Goal: Information Seeking & Learning: Learn about a topic

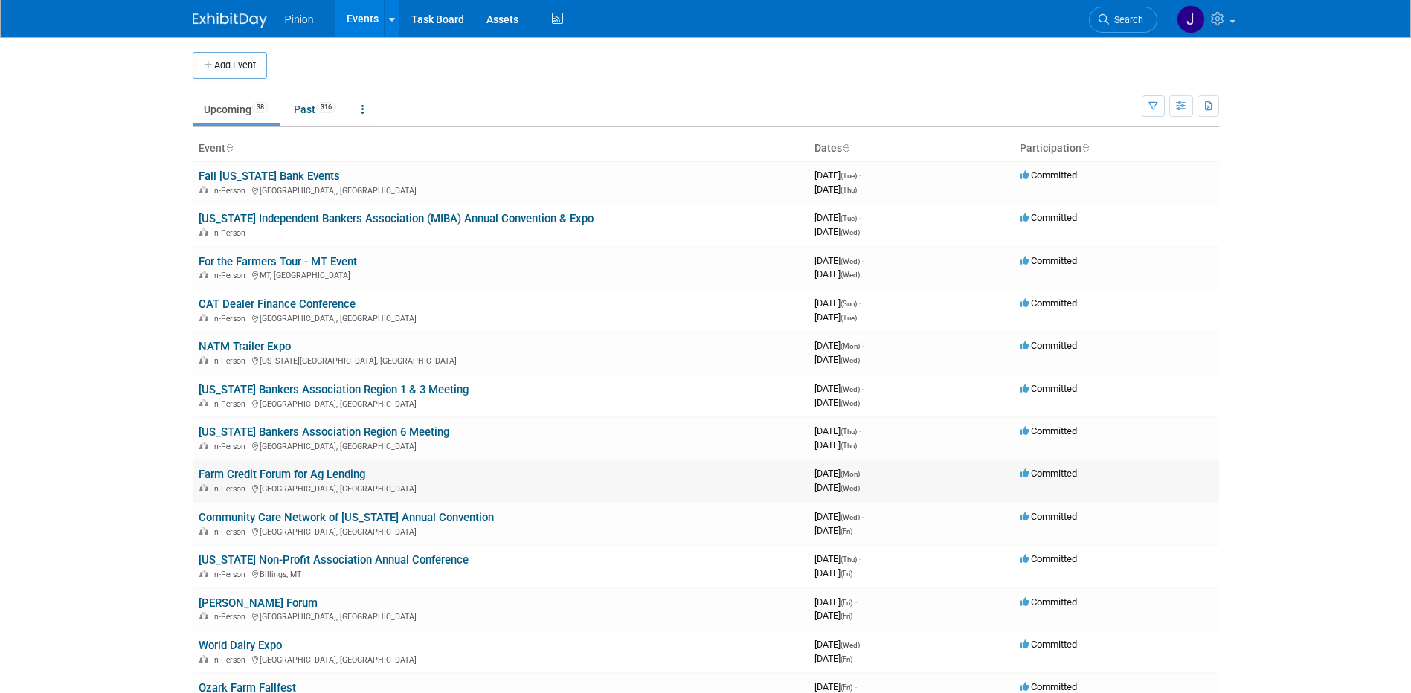
click at [233, 472] on link "Farm Credit Forum for Ag Lending" at bounding box center [282, 474] width 167 height 13
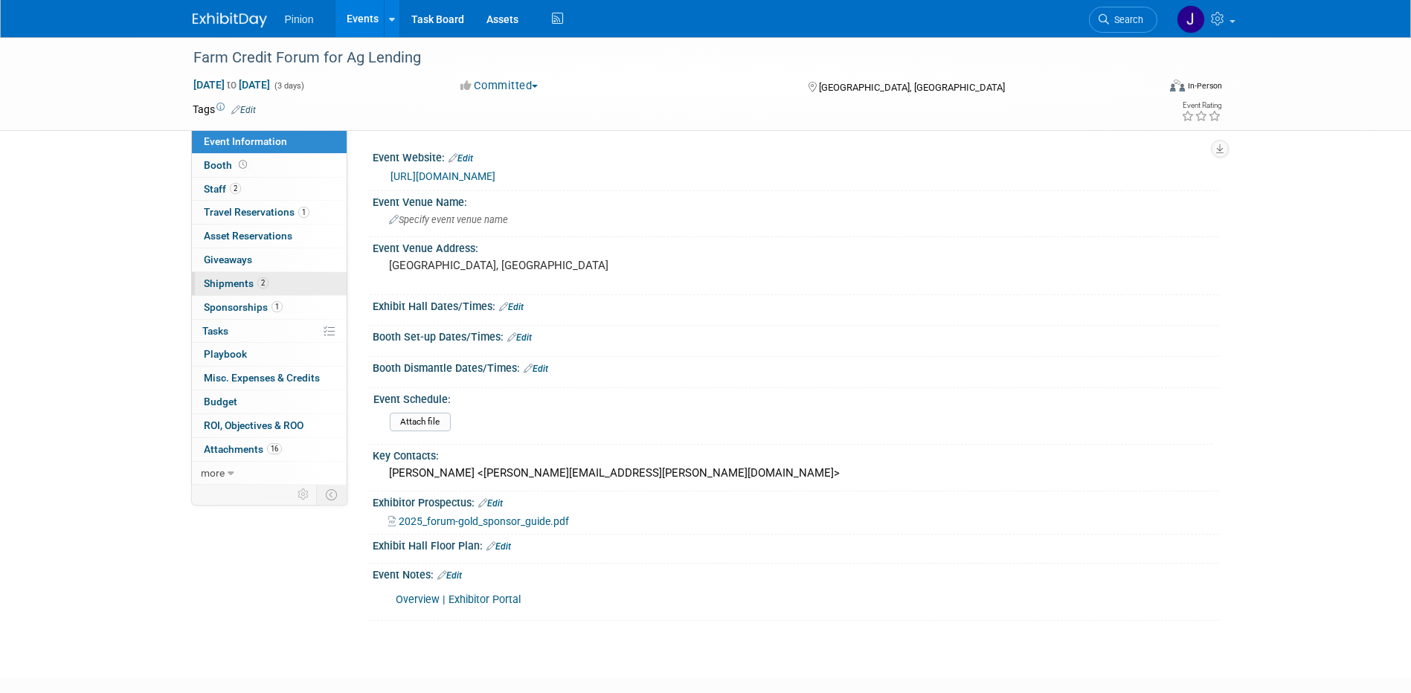
click at [228, 283] on span "Shipments 2" at bounding box center [236, 284] width 65 height 12
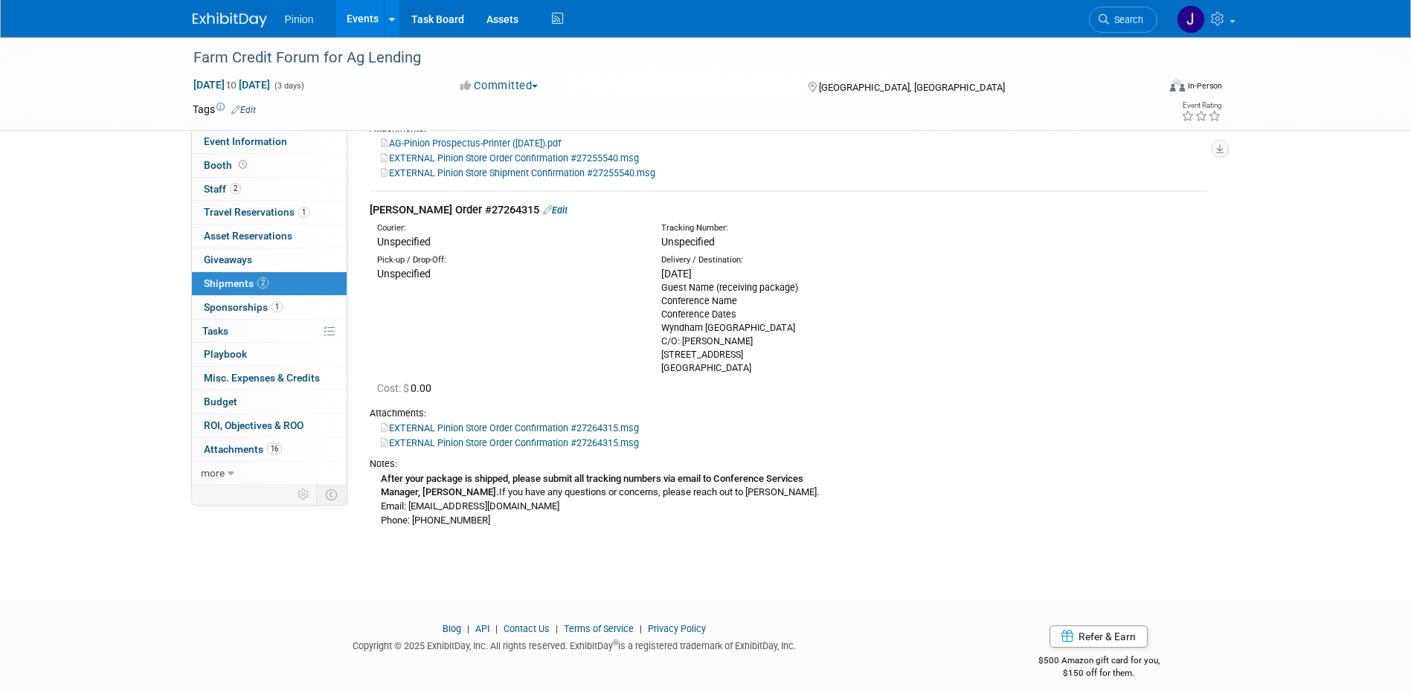
scroll to position [289, 0]
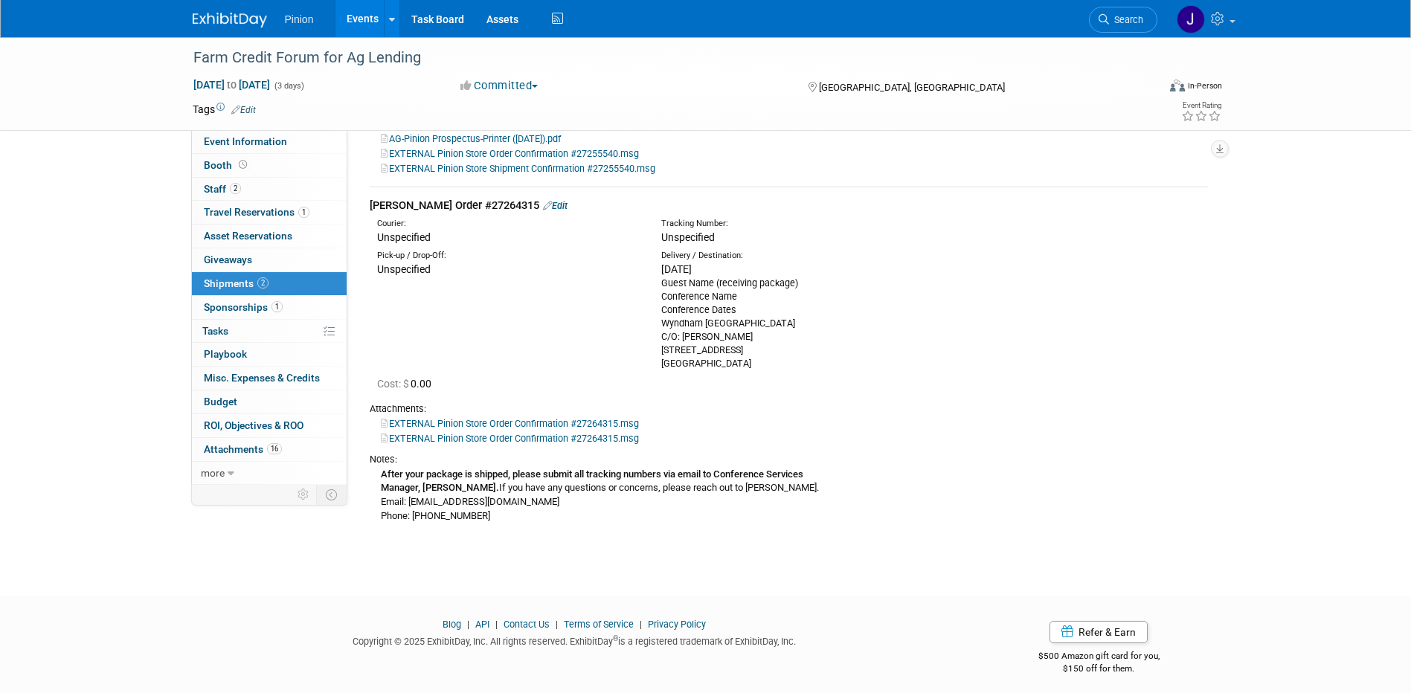
click at [246, 19] on img at bounding box center [230, 20] width 74 height 15
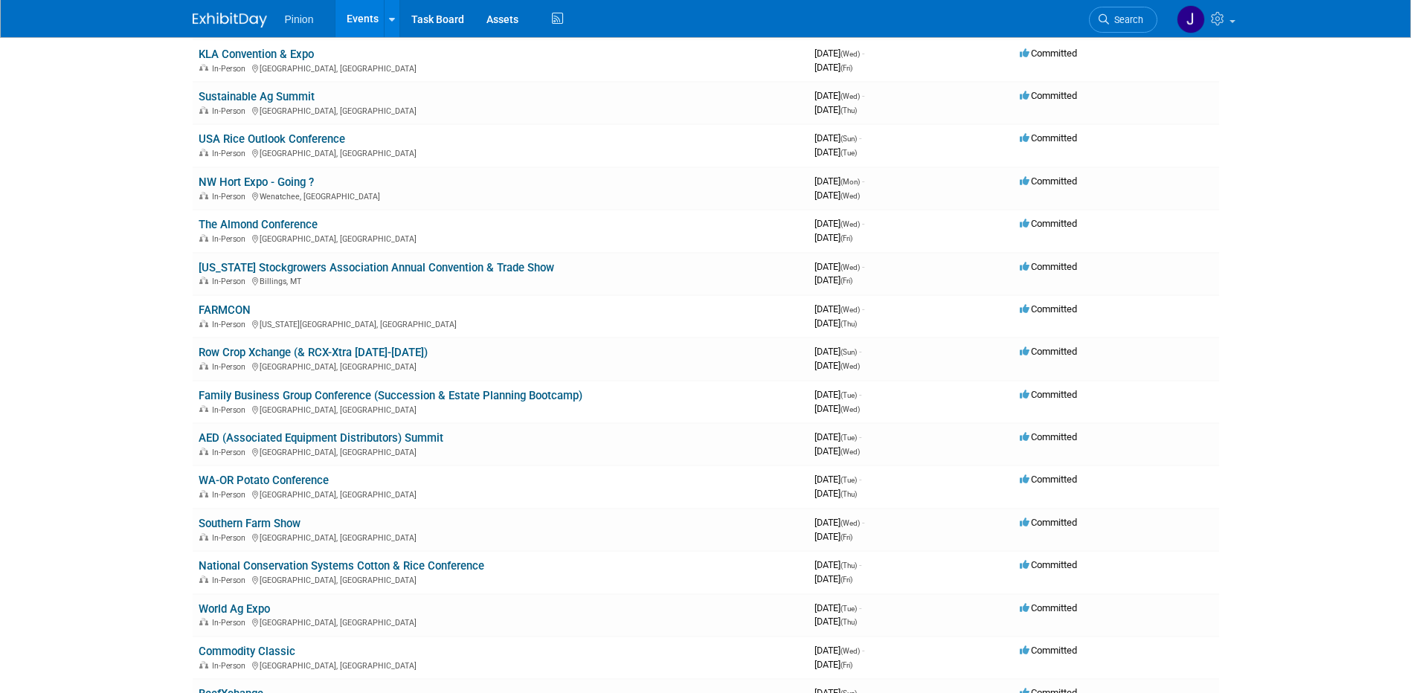
scroll to position [1016, 0]
click at [282, 144] on link "USA Rice Outlook Conference" at bounding box center [272, 141] width 147 height 13
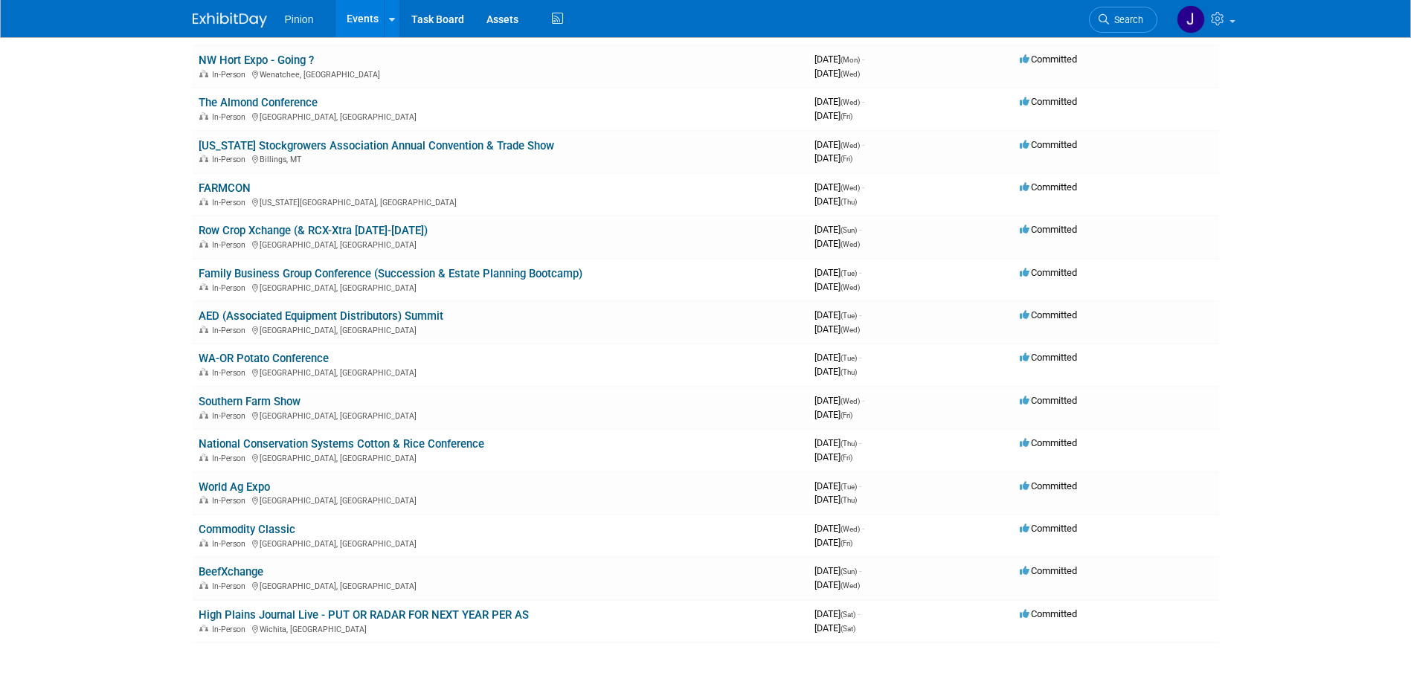
scroll to position [1138, 0]
click at [421, 446] on link "National Conservation Systems Cotton & Rice Conference" at bounding box center [342, 446] width 286 height 13
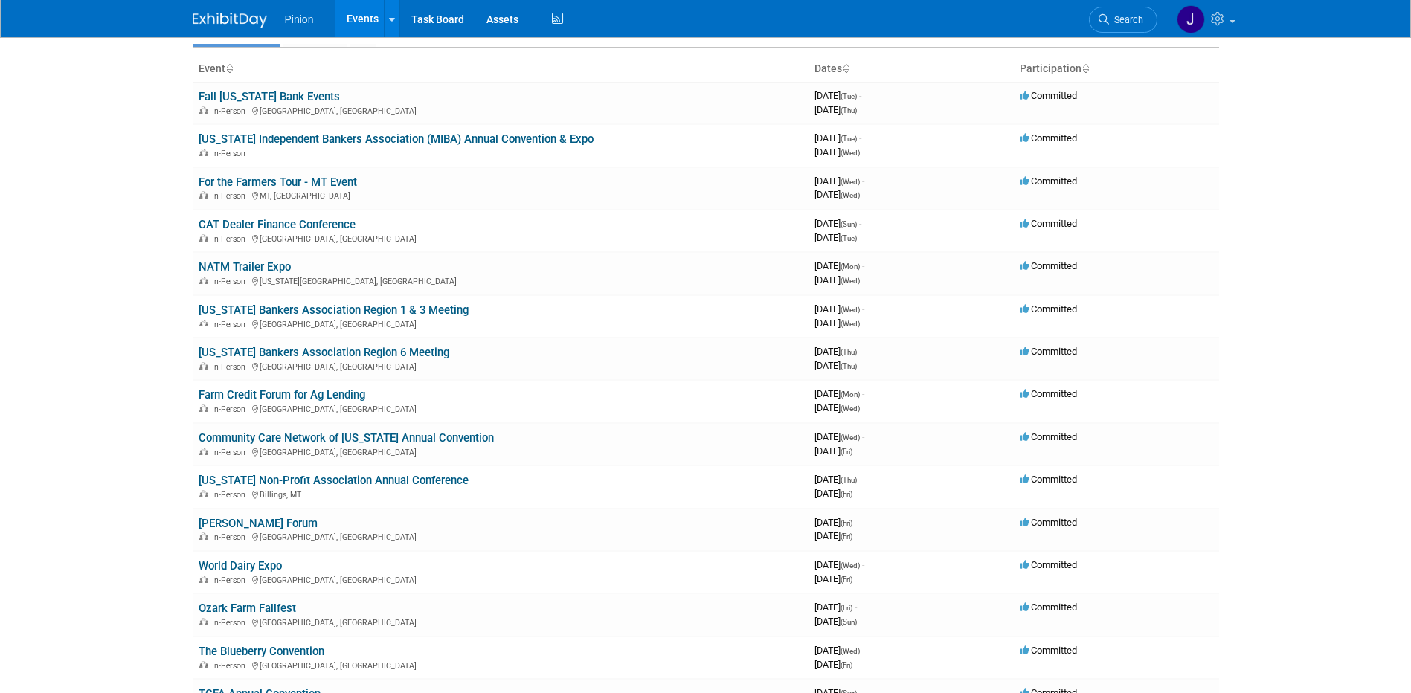
scroll to position [0, 0]
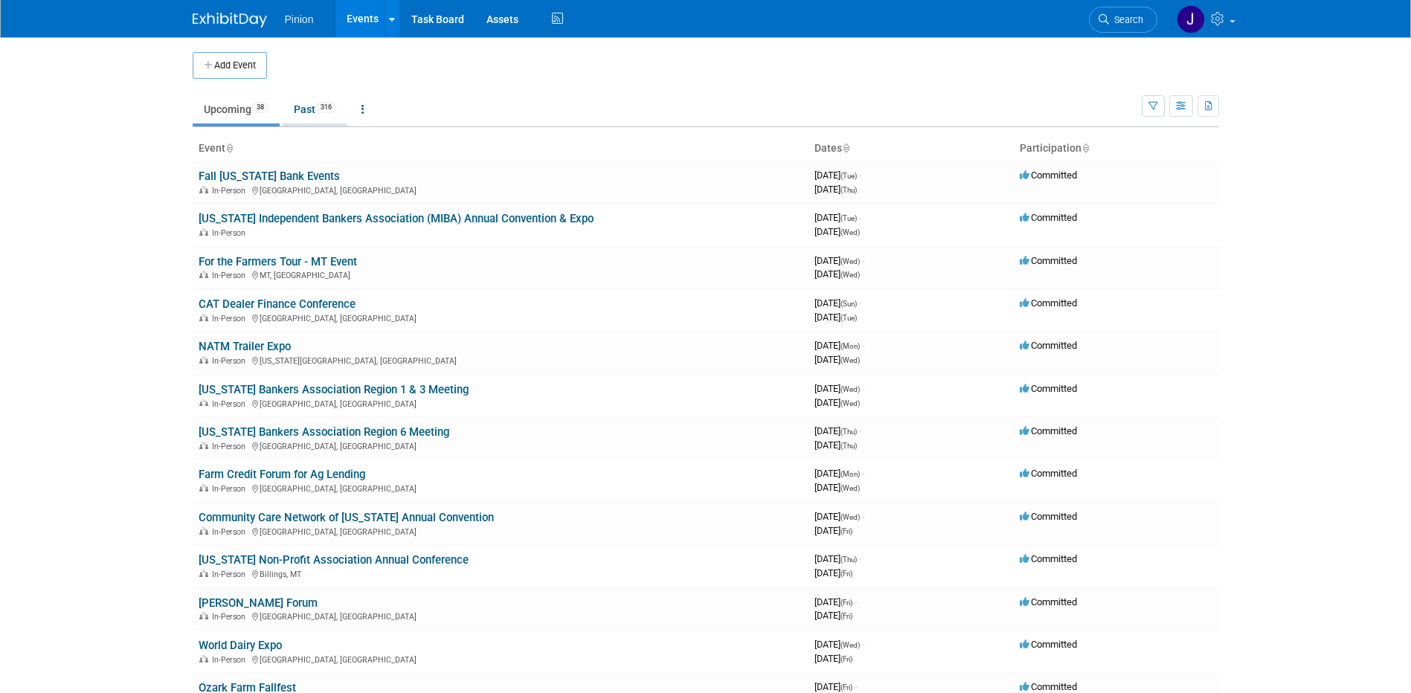
click at [321, 103] on span "316" at bounding box center [326, 107] width 20 height 11
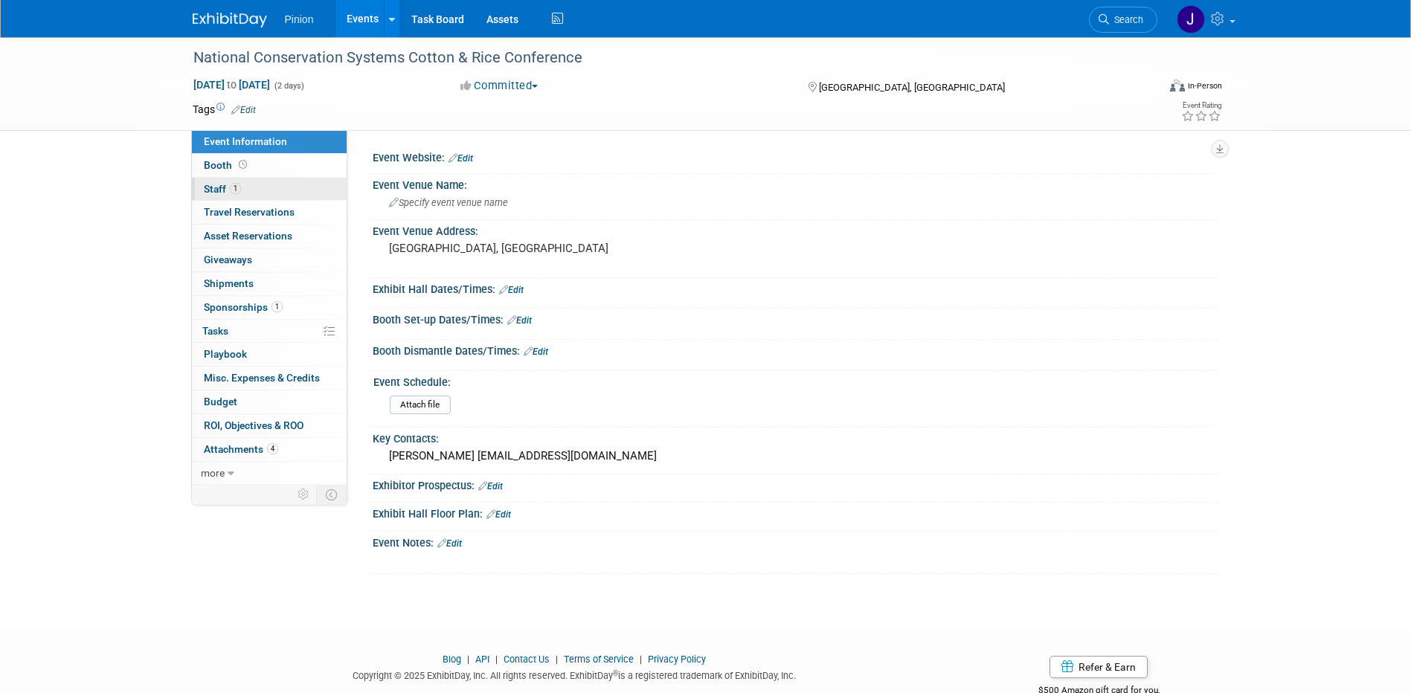
click at [205, 190] on span "Staff 1" at bounding box center [222, 189] width 37 height 12
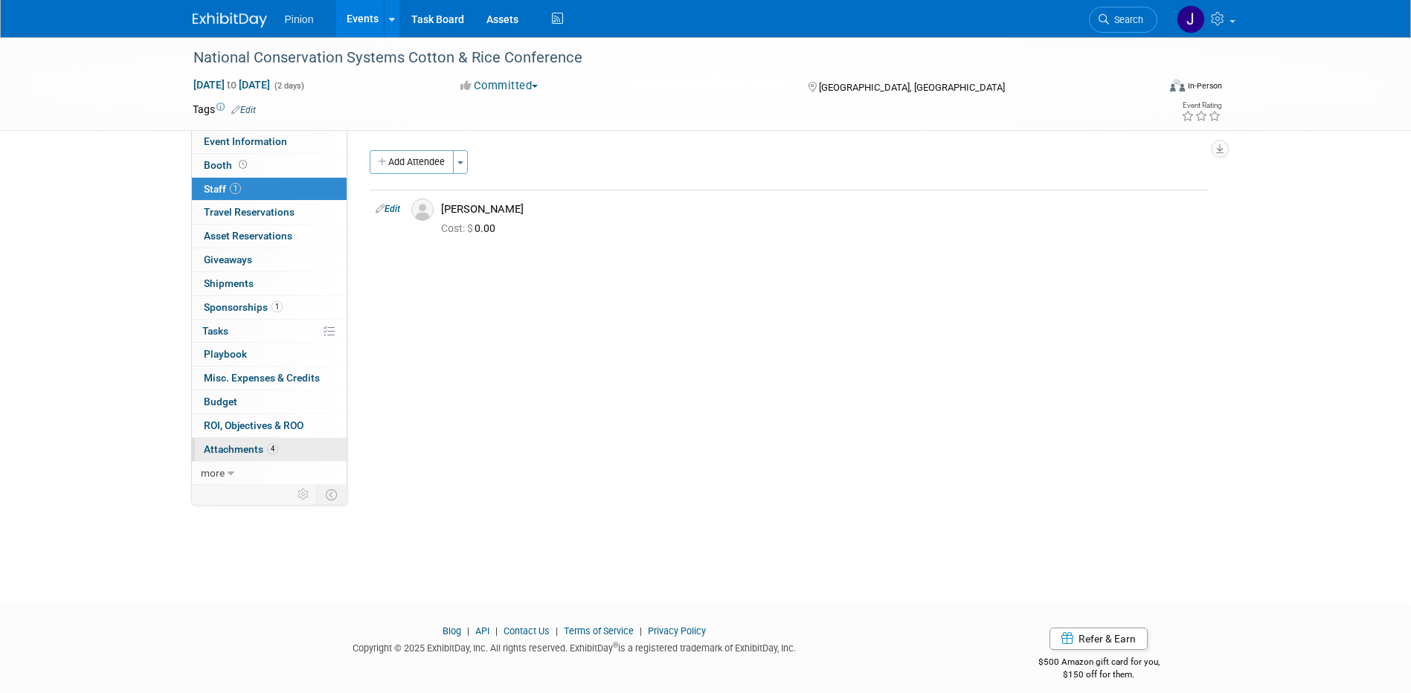
click at [244, 450] on span "Attachments 4" at bounding box center [241, 449] width 74 height 12
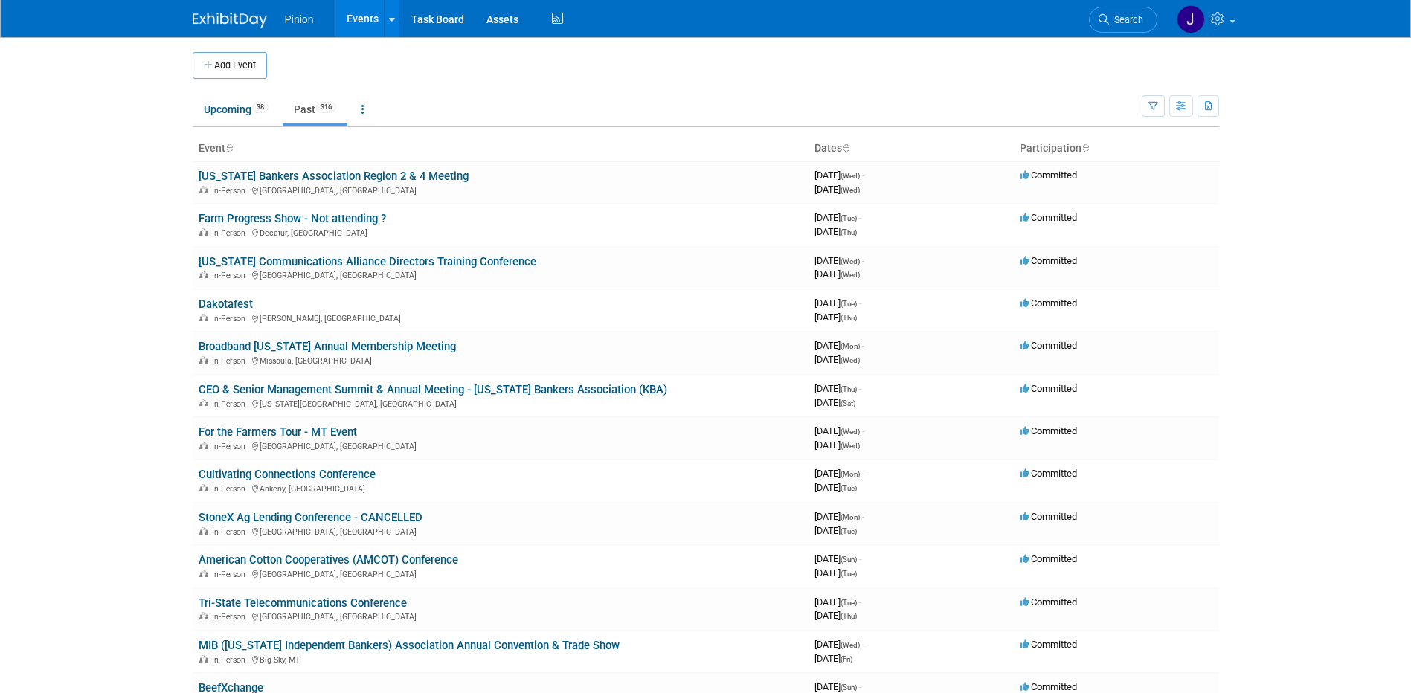
click at [229, 146] on icon at bounding box center [228, 149] width 7 height 10
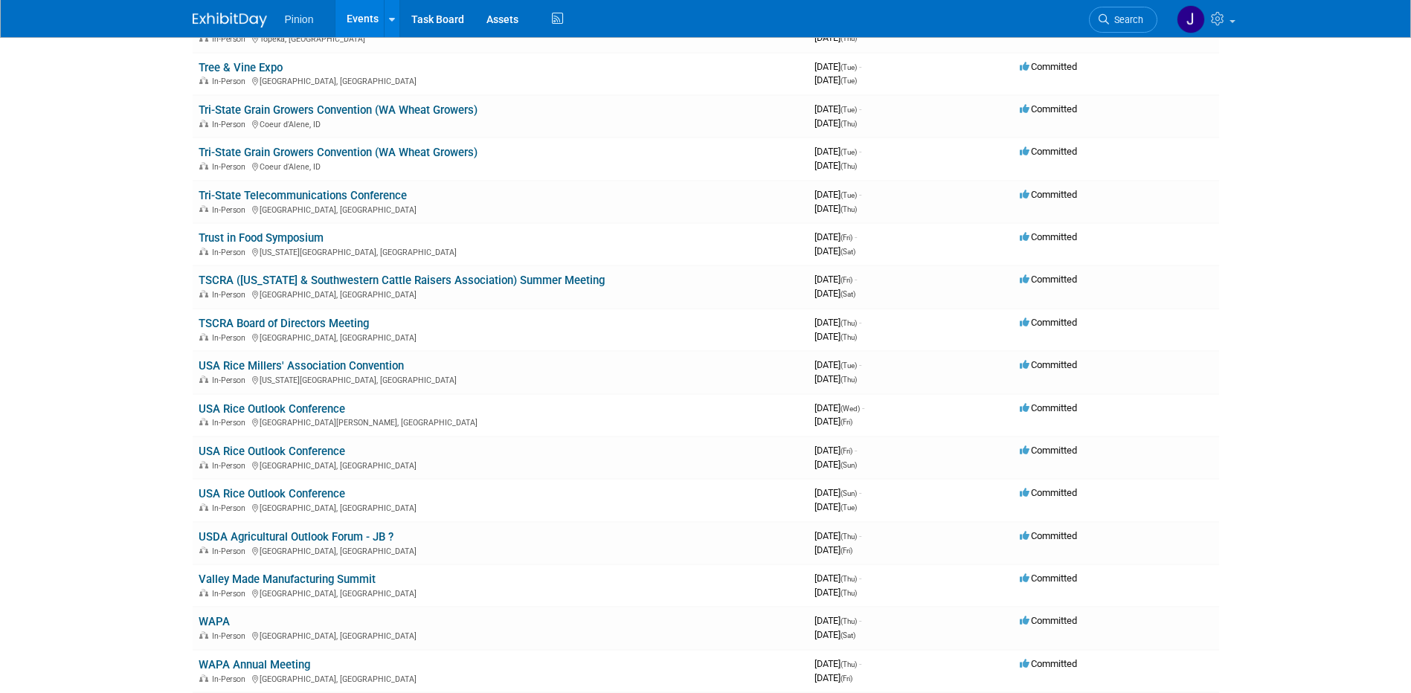
scroll to position [12367, 0]
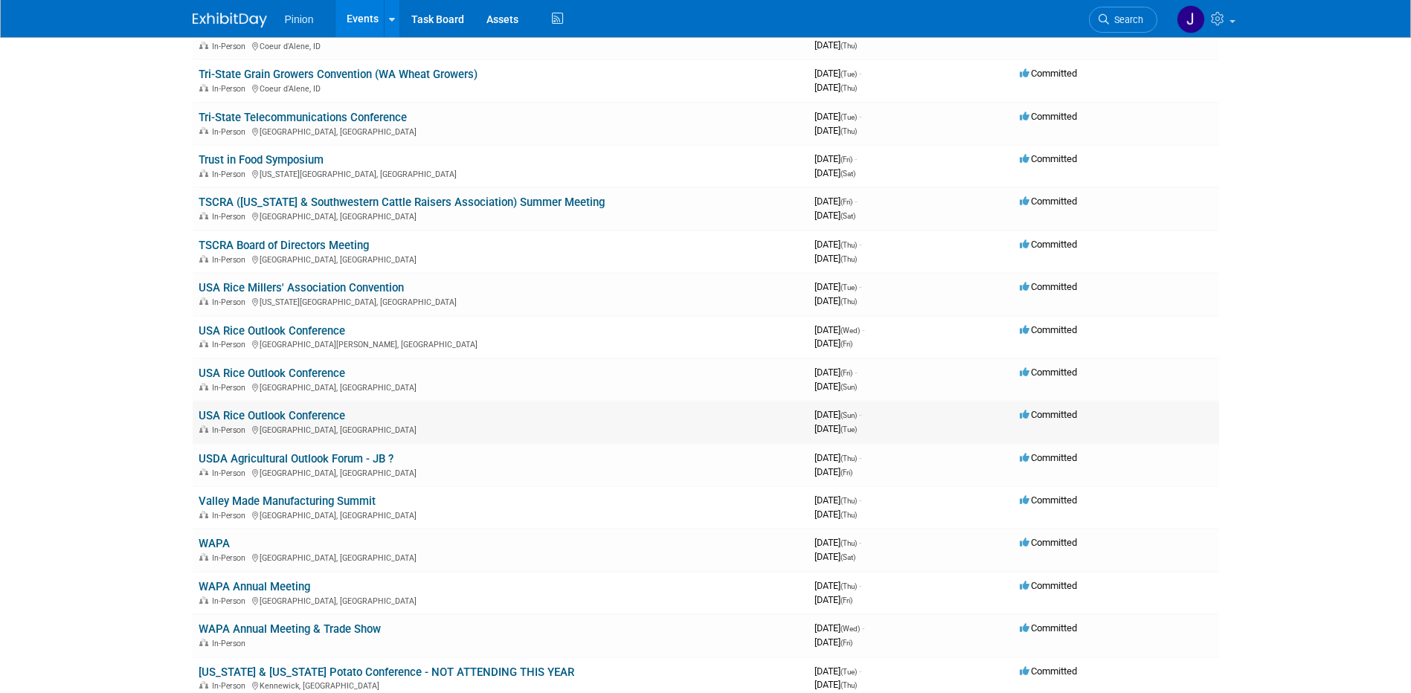
click at [257, 412] on link "USA Rice Outlook Conference" at bounding box center [272, 415] width 147 height 13
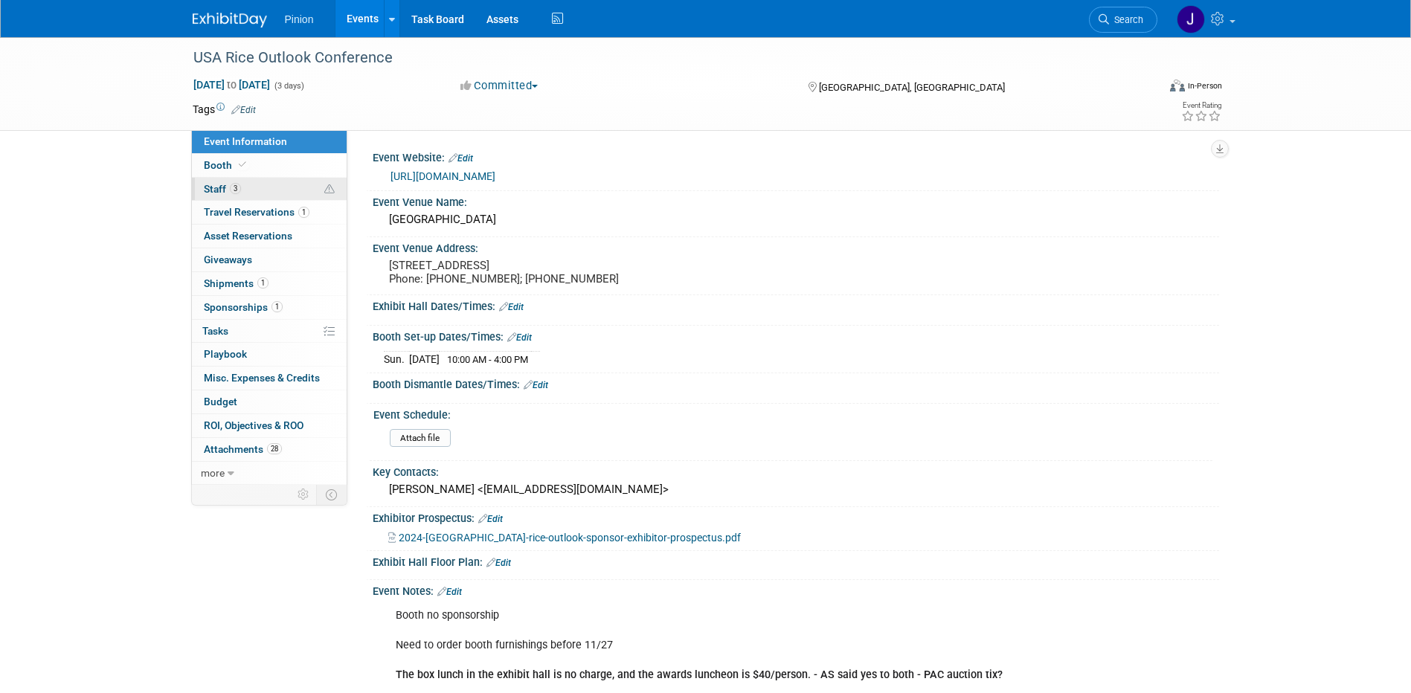
click at [234, 191] on span "3" at bounding box center [235, 188] width 11 height 11
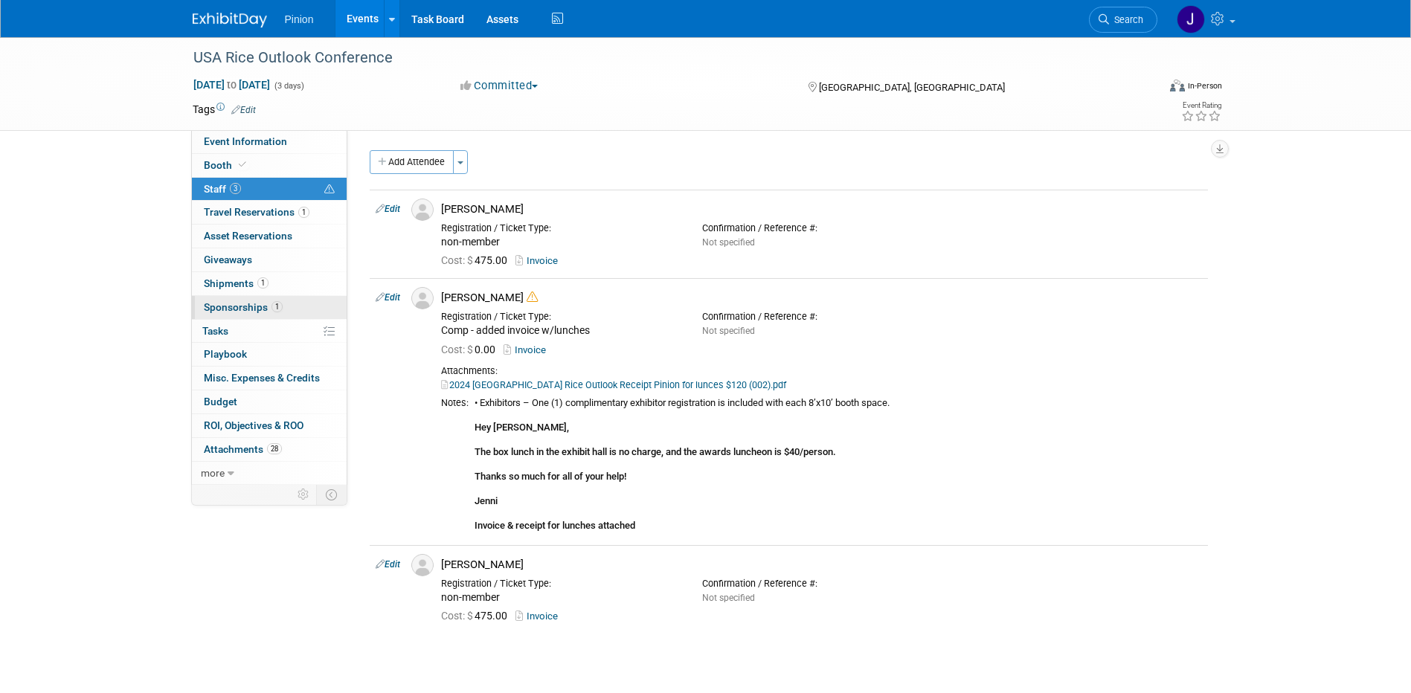
click at [256, 304] on span "Sponsorships 1" at bounding box center [243, 307] width 79 height 12
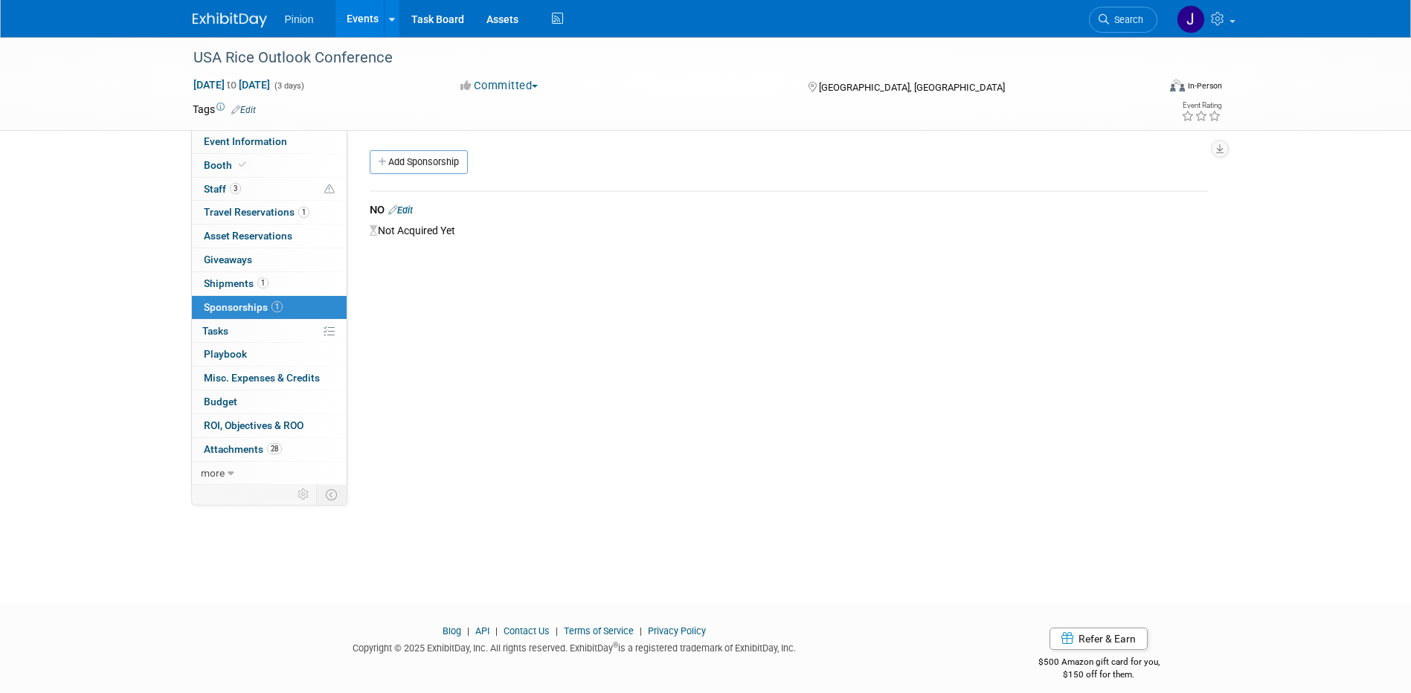
click at [222, 21] on img at bounding box center [230, 20] width 74 height 15
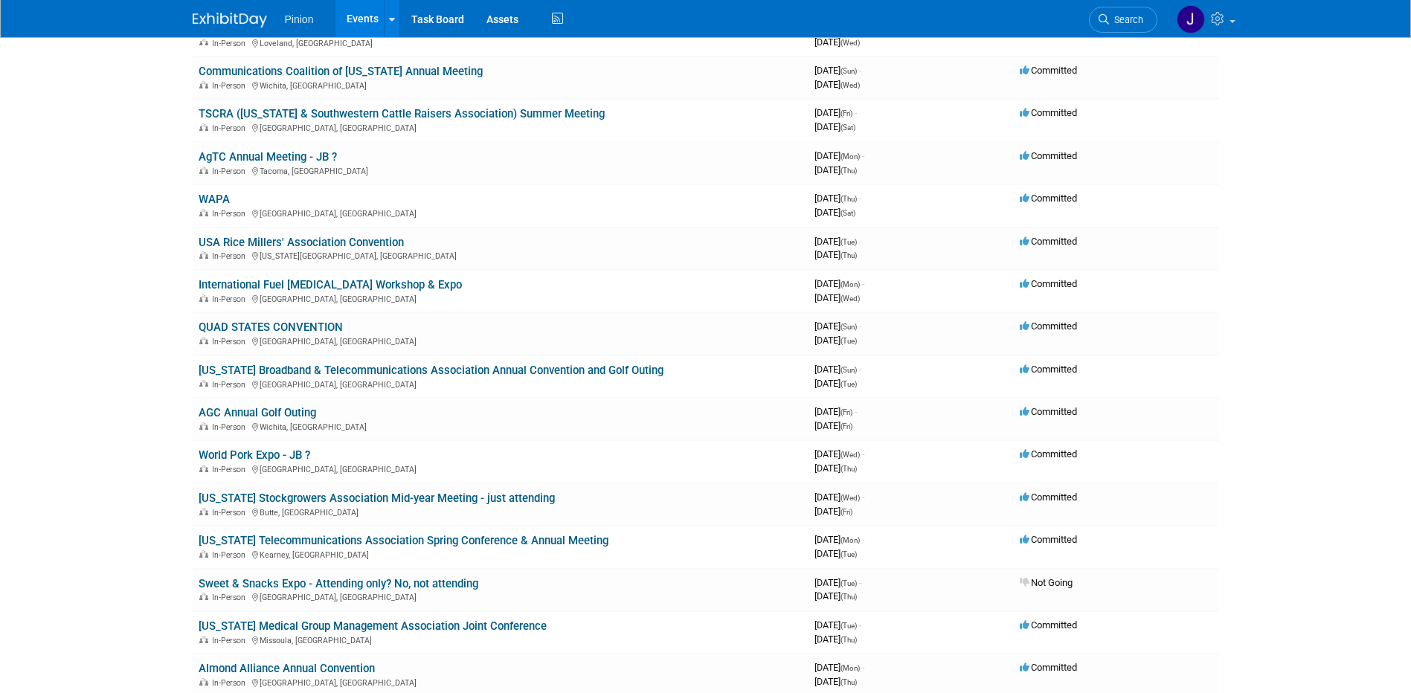
scroll to position [655, 0]
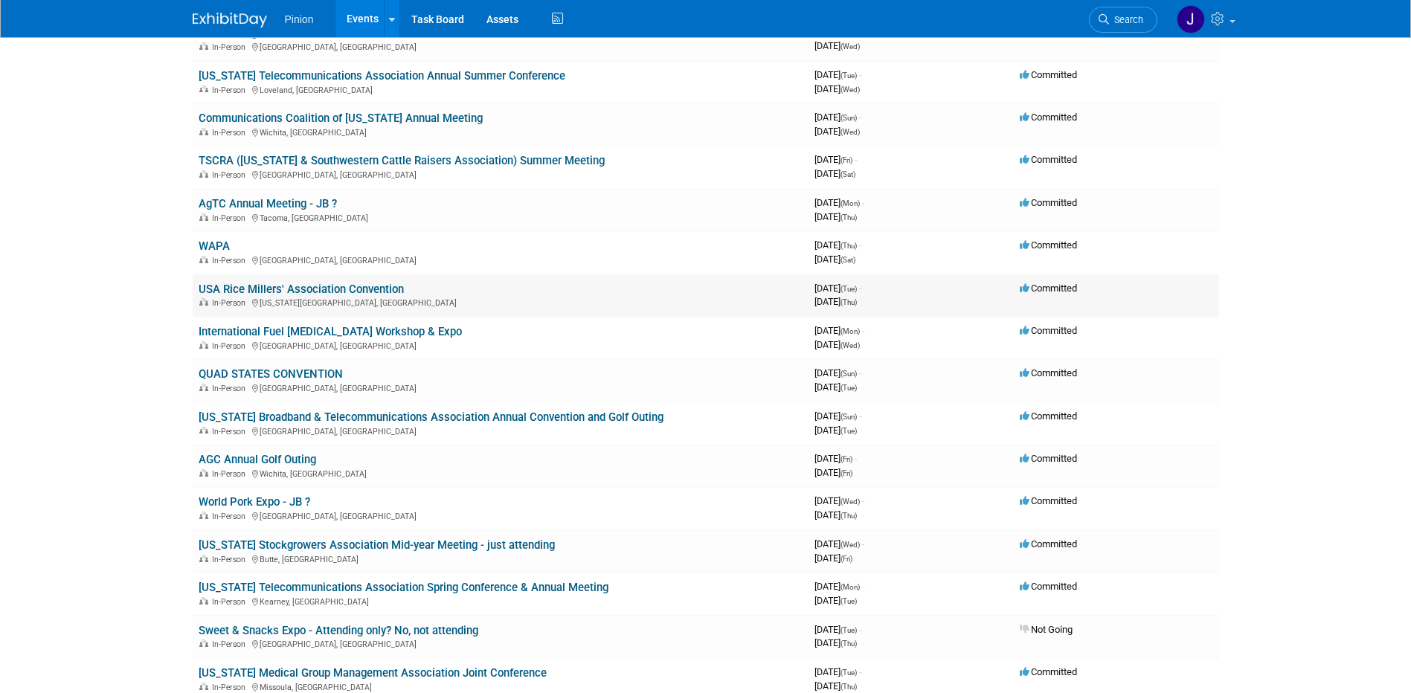
click at [355, 287] on link "USA Rice Millers' Association Convention" at bounding box center [301, 289] width 205 height 13
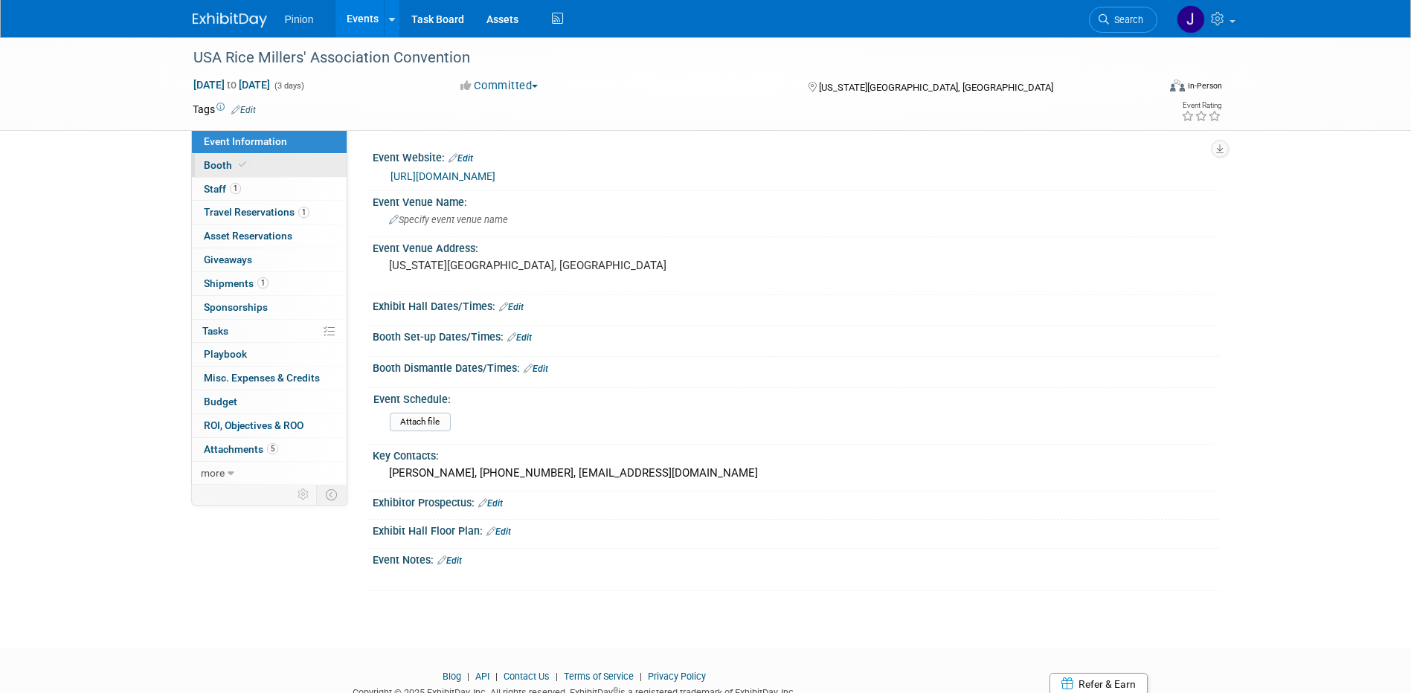
click at [269, 165] on link "Booth" at bounding box center [269, 165] width 155 height 23
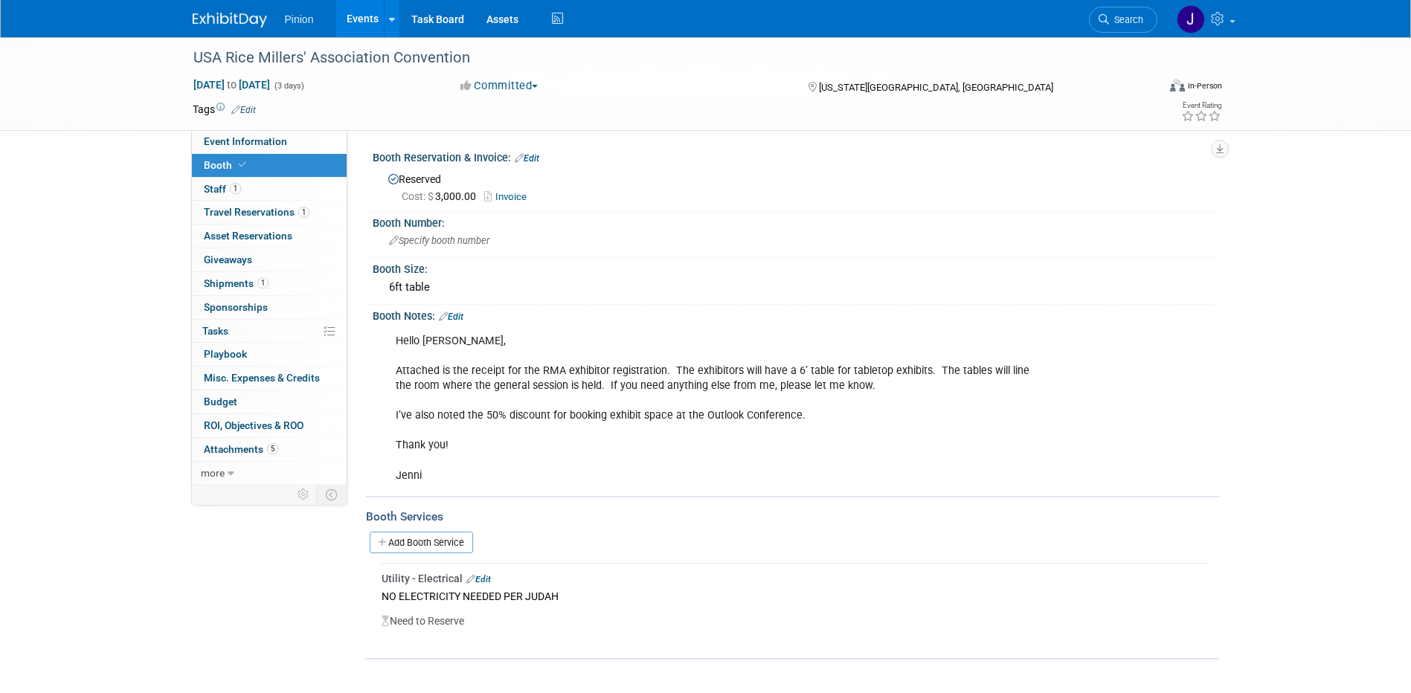
click at [803, 434] on div "Hello [PERSON_NAME], Attached is the receipt for the RMA exhibitor registration…" at bounding box center [720, 409] width 670 height 164
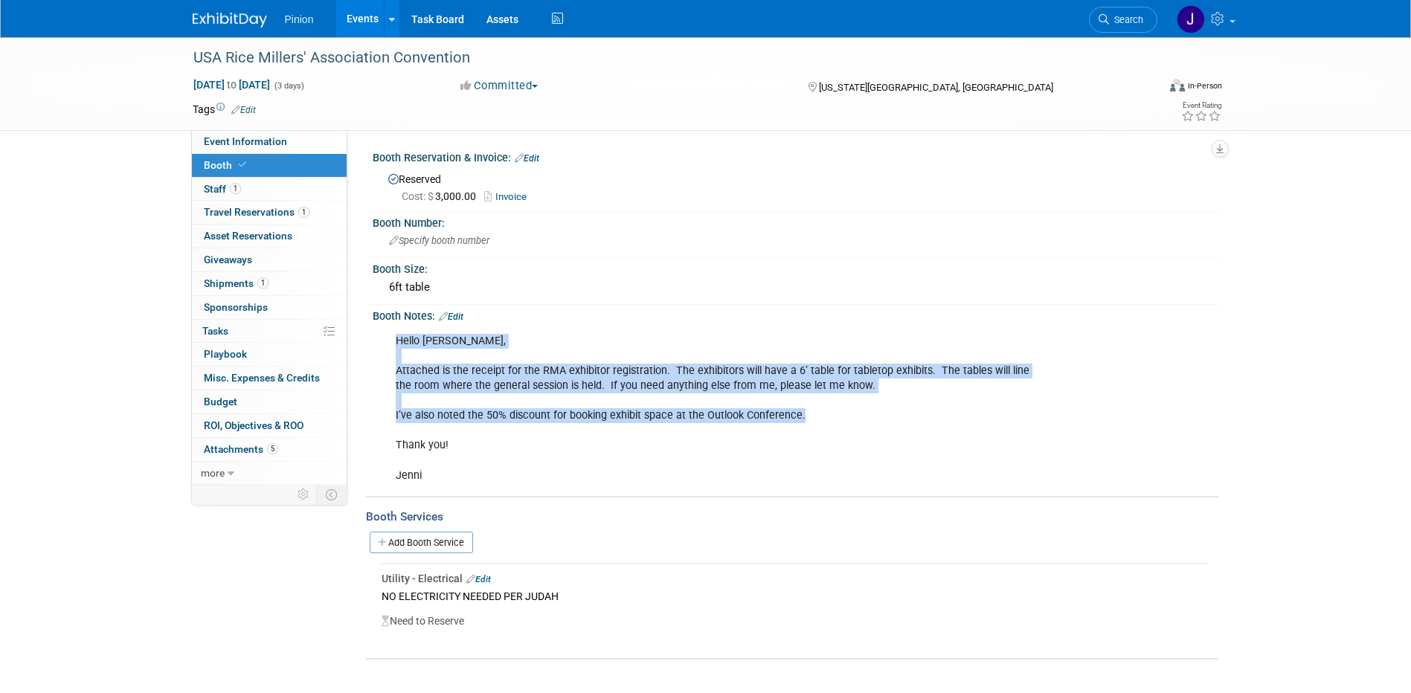
drag, startPoint x: 806, startPoint y: 413, endPoint x: 383, endPoint y: 413, distance: 422.6
click at [383, 413] on div "Hello [PERSON_NAME], Attached is the receipt for the RMA exhibitor registration…" at bounding box center [796, 408] width 847 height 170
drag, startPoint x: 383, startPoint y: 413, endPoint x: 759, endPoint y: 416, distance: 375.7
click at [756, 416] on div "Hello [PERSON_NAME], Attached is the receipt for the RMA exhibitor registration…" at bounding box center [720, 409] width 670 height 164
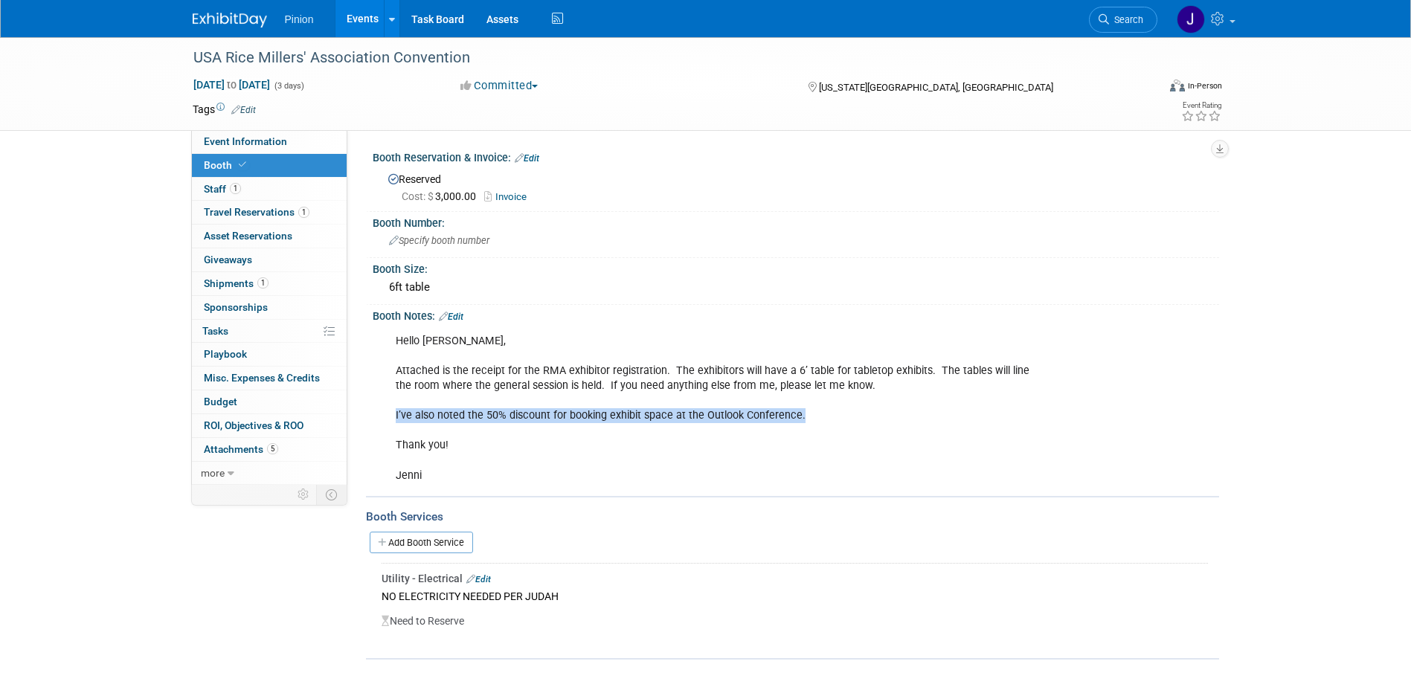
drag, startPoint x: 801, startPoint y: 414, endPoint x: 393, endPoint y: 412, distance: 408.5
click at [393, 412] on div "Hello [PERSON_NAME], Attached is the receipt for the RMA exhibitor registration…" at bounding box center [720, 409] width 670 height 164
drag, startPoint x: 393, startPoint y: 412, endPoint x: 407, endPoint y: 413, distance: 14.2
